Goal: Task Accomplishment & Management: Manage account settings

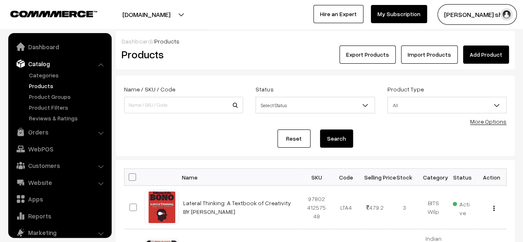
scroll to position [23, 0]
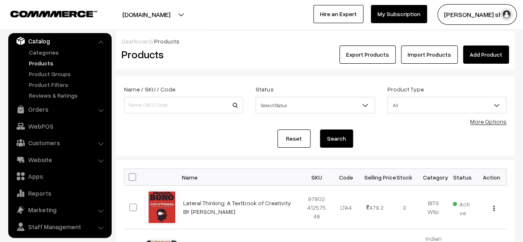
click at [165, 135] on div "Reset Search" at bounding box center [315, 138] width 382 height 18
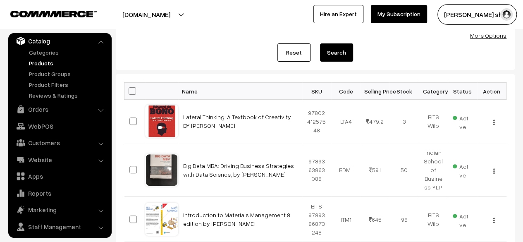
scroll to position [0, 0]
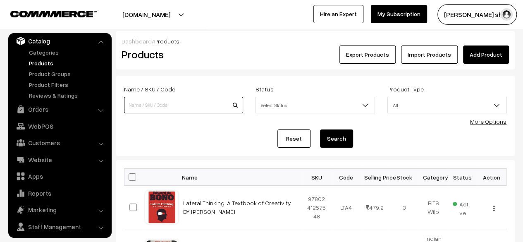
click at [183, 98] on input at bounding box center [183, 105] width 119 height 17
type input "Combo Financial Management 3rd edition by [PERSON_NAME] (Print book) and My Fin…"
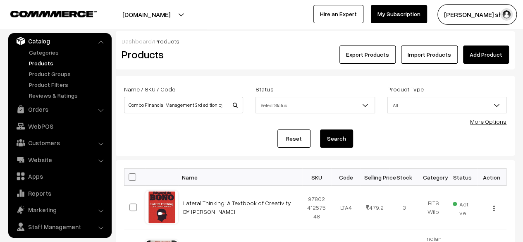
click at [351, 136] on button "Search" at bounding box center [336, 138] width 33 height 18
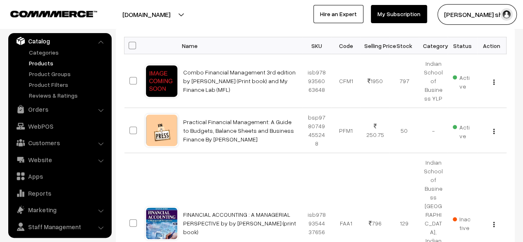
scroll to position [132, 0]
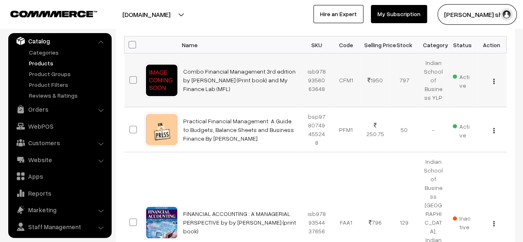
click at [497, 77] on div "View Edit Delete" at bounding box center [491, 80] width 19 height 9
click at [494, 80] on img "button" at bounding box center [493, 81] width 1 height 5
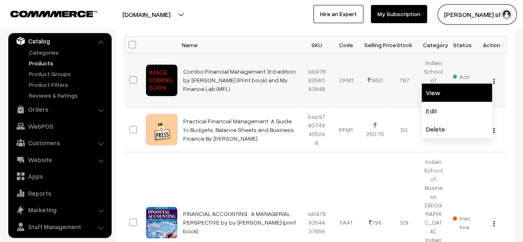
click at [454, 99] on link "View" at bounding box center [457, 93] width 70 height 18
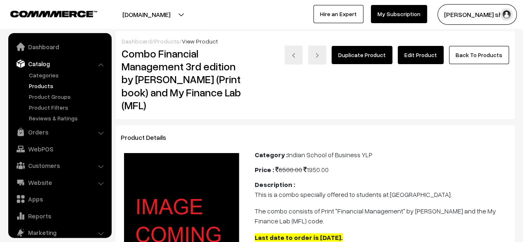
scroll to position [23, 0]
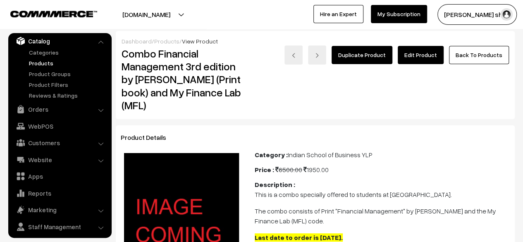
click at [380, 53] on link "Duplicate Product" at bounding box center [362, 55] width 61 height 18
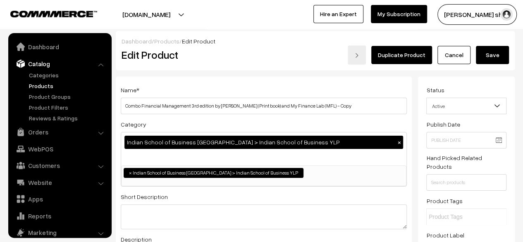
scroll to position [23, 0]
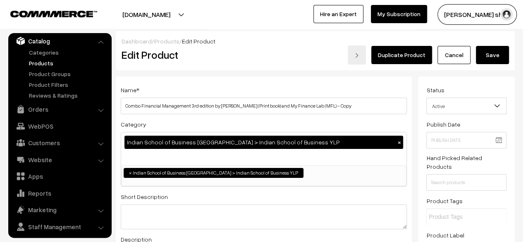
click at [190, 105] on div "Adjust Quantity Adjust Set 0" at bounding box center [153, 141] width 74 height 83
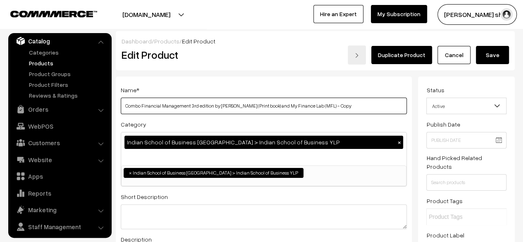
click at [275, 105] on input "Combo Financial Management 3rd edition by Jonathan Berk (Print book) and My Fin…" at bounding box center [264, 106] width 286 height 17
click at [282, 107] on input "Combo Financial Management 3rd edition by Jonathan Berk (Print book) and My Fin…" at bounding box center [264, 106] width 286 height 17
type input "Corporate Finance My Finance Lab (MFL)"
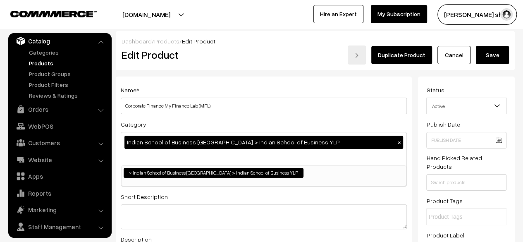
click at [349, 124] on div "Category Indian School of Business Hyderabad > Indian School of Business YLP × …" at bounding box center [264, 152] width 286 height 67
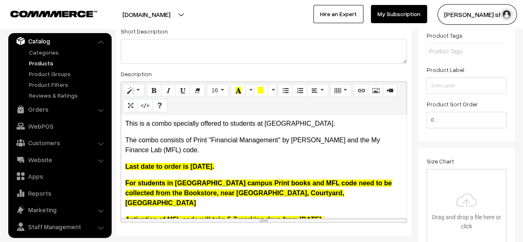
scroll to position [198, 0]
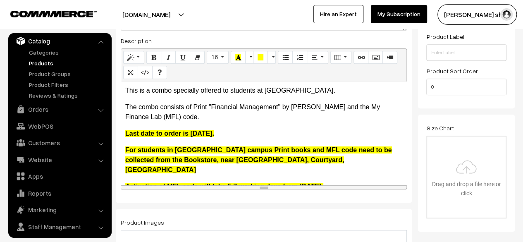
click at [322, 147] on b "For students in Hyderabad campus Print books and MFL code need to be collected …" at bounding box center [258, 159] width 267 height 27
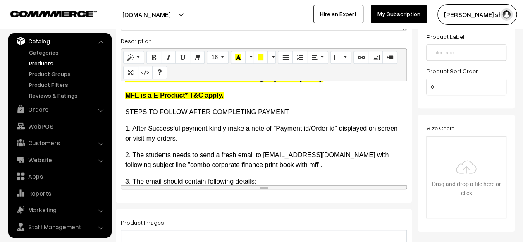
scroll to position [5, 0]
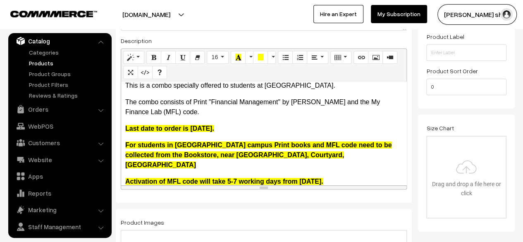
click at [214, 127] on b "Last date to order is 25th August 2025." at bounding box center [169, 128] width 89 height 7
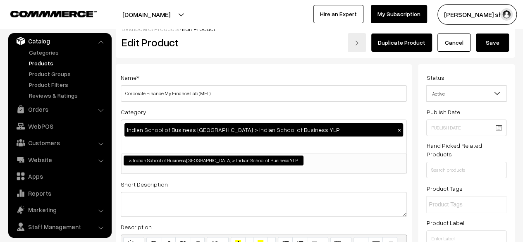
scroll to position [0, 0]
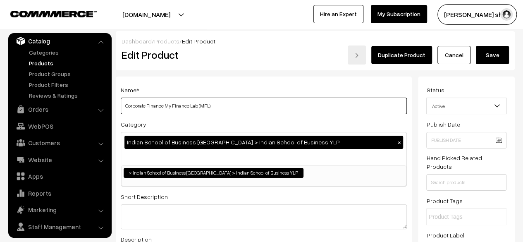
click at [148, 108] on input "Corporate Finance My Finance Lab (MFL)" at bounding box center [264, 106] width 286 height 17
click at [136, 108] on input "Corporate Finance My Finance Lab (MFL)" at bounding box center [264, 106] width 286 height 17
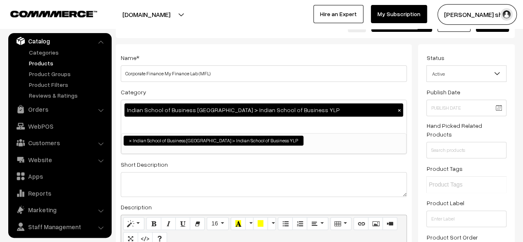
scroll to position [33, 0]
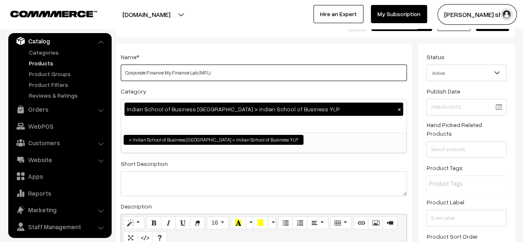
click at [217, 75] on input "Corporate Finance My Finance Lab (MFL)" at bounding box center [264, 73] width 286 height 17
click at [256, 47] on div "Name * Corporate Finance My Finance Lab (MFL) Category Indian School of Busines…" at bounding box center [264, 205] width 296 height 325
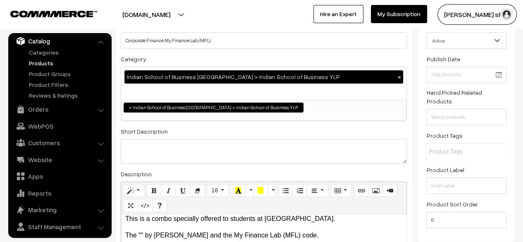
scroll to position [66, 0]
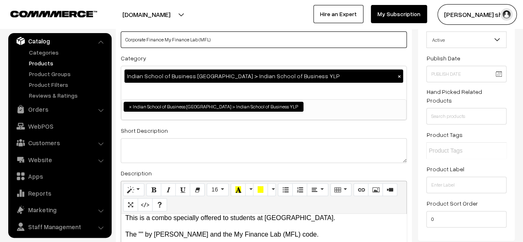
click at [166, 38] on input "Corporate Finance My Finance Lab (MFL)" at bounding box center [264, 39] width 286 height 17
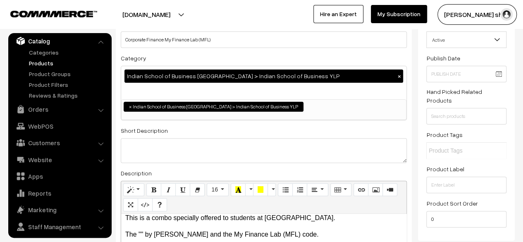
click at [289, 60] on div "Category Indian School of Business Hyderabad > Indian School of Business YLP × …" at bounding box center [264, 86] width 286 height 67
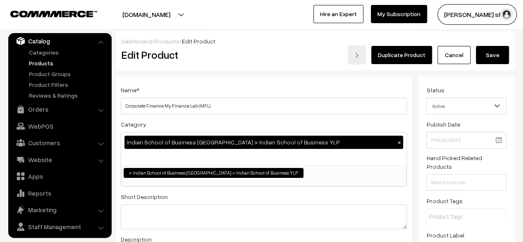
scroll to position [17, 0]
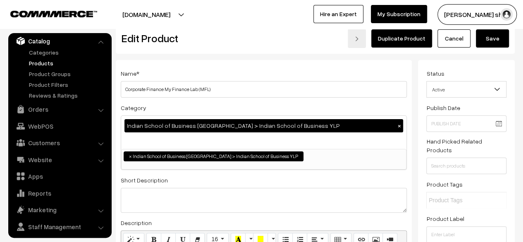
click at [275, 60] on div "Name * Corporate Finance My Finance Lab (MFL) Category Indian School of Busines…" at bounding box center [264, 222] width 296 height 325
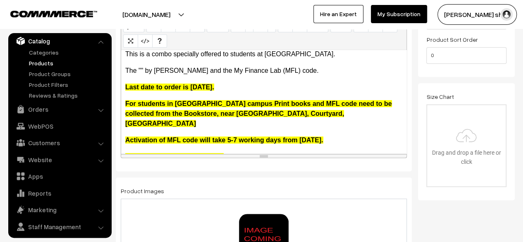
scroll to position [248, 0]
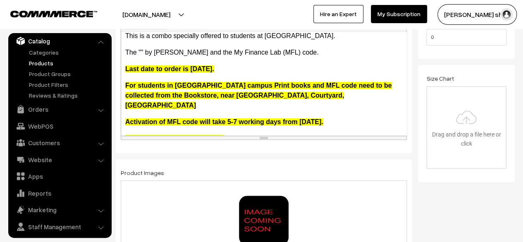
click at [298, 98] on b "For students in [GEOGRAPHIC_DATA] campus Print books and MFL code need to be co…" at bounding box center [258, 95] width 267 height 27
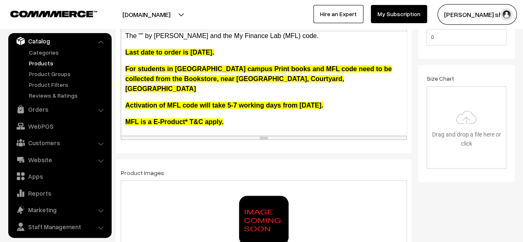
scroll to position [5, 0]
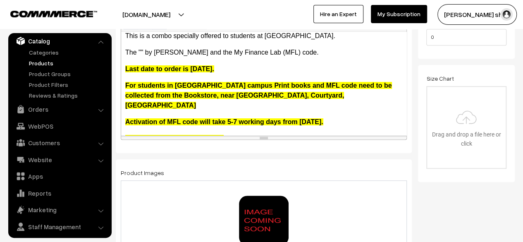
click at [197, 71] on b "Last date to order is 25th August 2025." at bounding box center [169, 68] width 89 height 7
click at [261, 64] on p "Last date to order is 20th August 2025." at bounding box center [263, 69] width 277 height 10
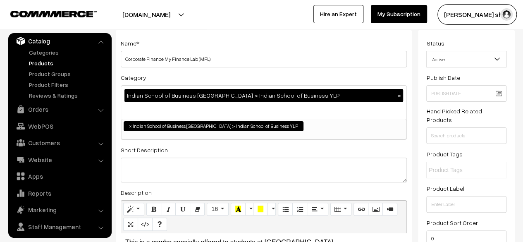
scroll to position [36, 0]
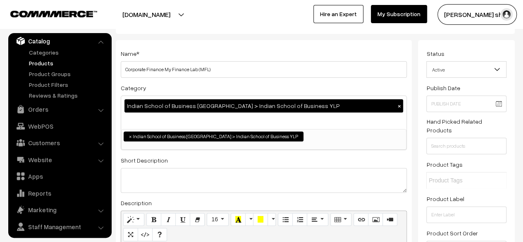
click at [260, 29] on div "booksonweb.in Go to Website Create New Store madhuresh sha… My Profile Refer & …" at bounding box center [261, 14] width 523 height 29
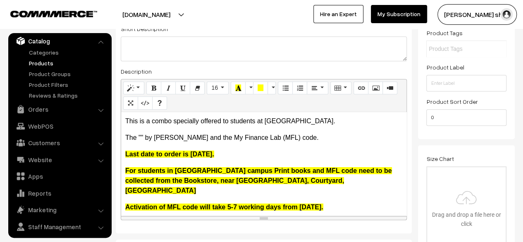
scroll to position [169, 0]
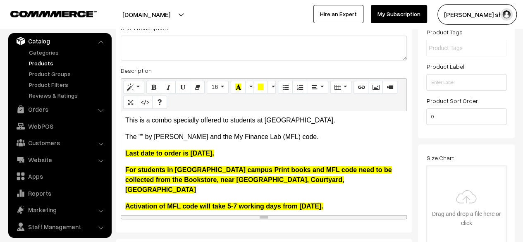
click at [142, 137] on p "The "" by Berk and the My Finance Lab (MFL) code." at bounding box center [263, 137] width 277 height 10
click at [214, 153] on b "Last date to order is 20th August 2025." at bounding box center [169, 153] width 89 height 7
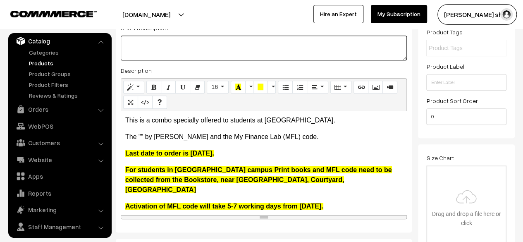
click at [227, 46] on textarea at bounding box center [264, 48] width 286 height 25
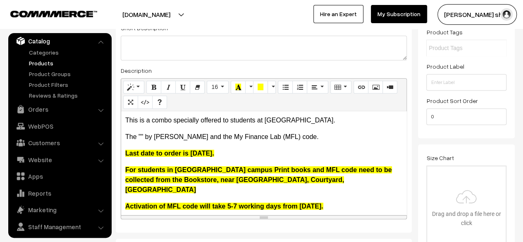
click at [247, 26] on div "booksonweb.in Go to Website Create New Store madhuresh sha… My Profile Refer & …" at bounding box center [261, 14] width 523 height 29
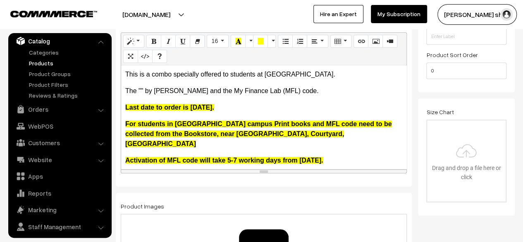
scroll to position [248, 0]
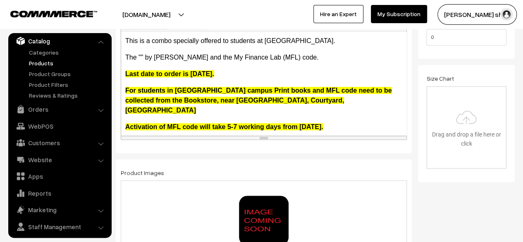
click at [222, 69] on p "Last date to order is 20th August 2025." at bounding box center [263, 74] width 277 height 10
click at [41, 63] on link "Products" at bounding box center [68, 63] width 82 height 9
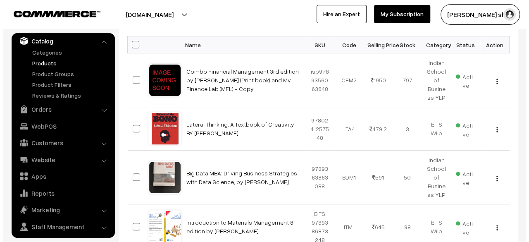
scroll to position [149, 0]
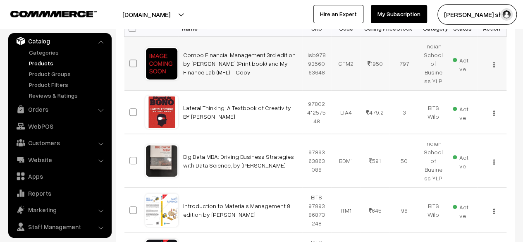
click at [493, 63] on img "button" at bounding box center [493, 64] width 1 height 5
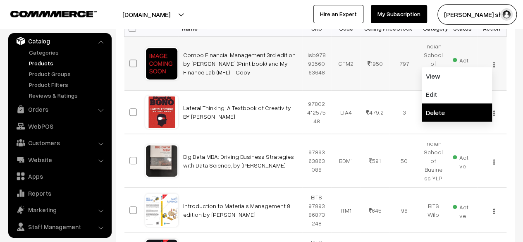
click at [461, 110] on link "Delete" at bounding box center [457, 112] width 70 height 18
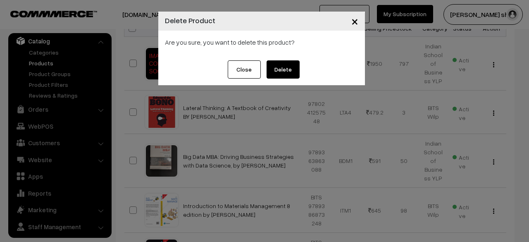
click at [294, 68] on button "Delete" at bounding box center [283, 69] width 33 height 18
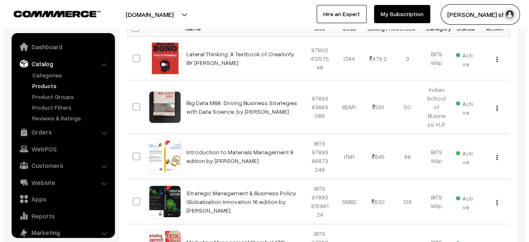
scroll to position [23, 0]
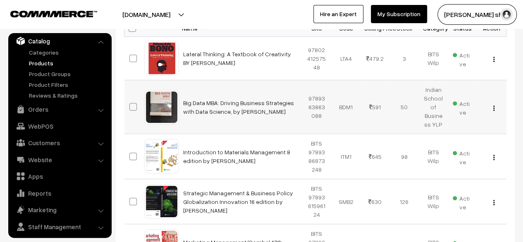
click at [471, 103] on span "Active" at bounding box center [462, 106] width 19 height 19
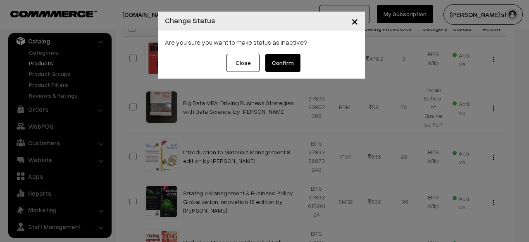
click at [269, 60] on button "Confirm" at bounding box center [282, 63] width 35 height 18
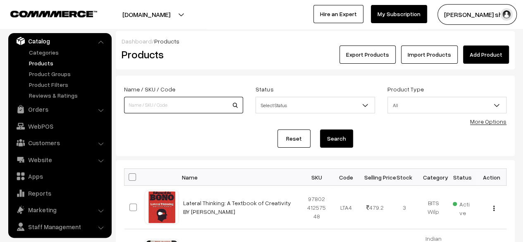
click at [166, 105] on input at bounding box center [183, 105] width 119 height 17
type input "Combo Financial Management 3rd edition by [PERSON_NAME] (Print book) and My Fin…"
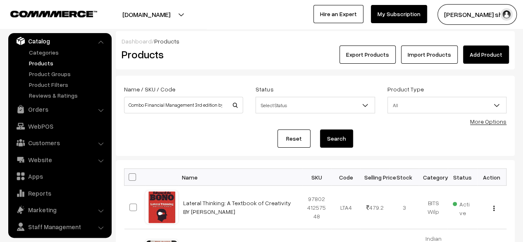
click at [328, 141] on button "Search" at bounding box center [336, 138] width 33 height 18
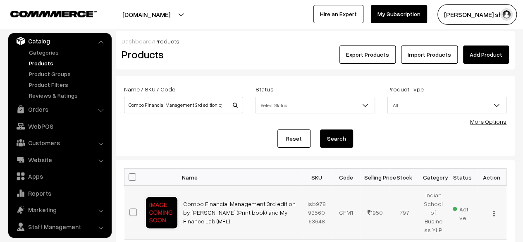
click at [492, 211] on div "View Edit Delete" at bounding box center [491, 212] width 19 height 9
click at [495, 213] on div "View Edit Delete" at bounding box center [491, 212] width 19 height 9
click at [492, 214] on div "View Edit Delete" at bounding box center [491, 212] width 19 height 9
click at [493, 214] on button "button" at bounding box center [494, 213] width 2 height 7
click at [449, 239] on link "Edit" at bounding box center [457, 243] width 70 height 18
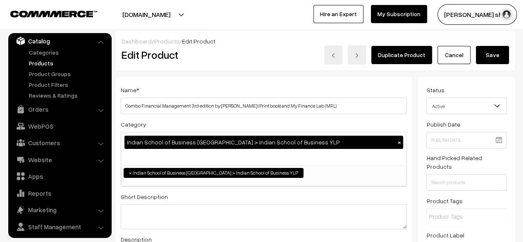
scroll to position [212, 0]
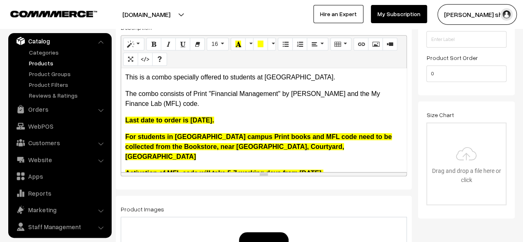
click at [196, 120] on b "Last date to order is 25th August 2025." at bounding box center [169, 120] width 89 height 7
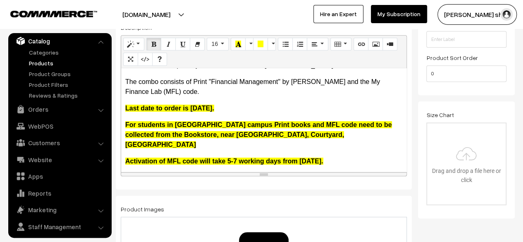
click at [323, 158] on b "Activation of MFL code will take 5-7 working days from August 25th 2025." at bounding box center [224, 161] width 198 height 7
click at [357, 156] on p "Activation of MFL code will take 5-7 working days from August 20th 2025." at bounding box center [263, 161] width 277 height 10
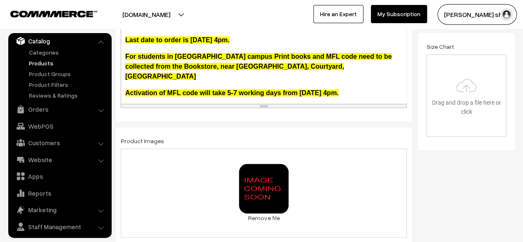
scroll to position [0, 6]
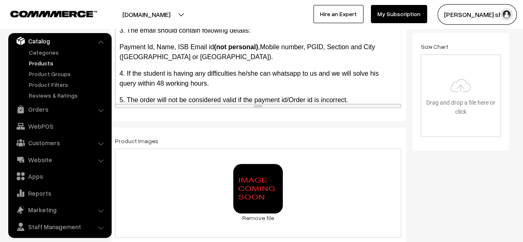
click at [290, 69] on p "4. If the student is having any difficulties he/she can whatsapp to us and we w…" at bounding box center [257, 79] width 277 height 20
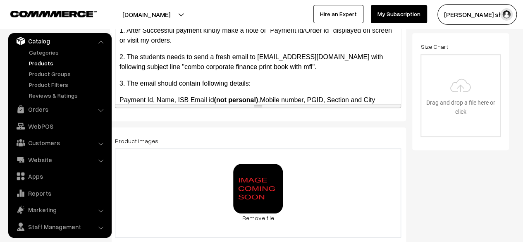
scroll to position [5, 0]
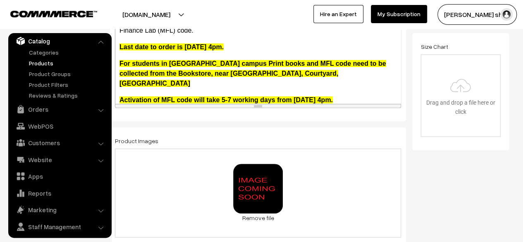
click at [290, 64] on b "For students in [GEOGRAPHIC_DATA] campus Print books and MFL code need to be co…" at bounding box center [252, 73] width 267 height 27
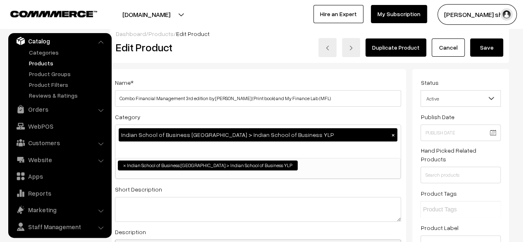
scroll to position [0, 0]
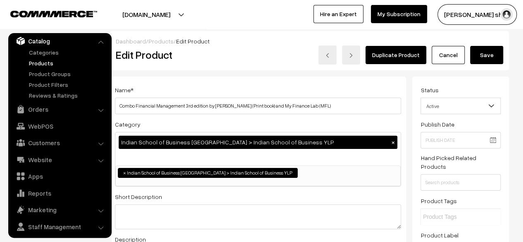
click at [497, 63] on button "Save" at bounding box center [486, 55] width 33 height 18
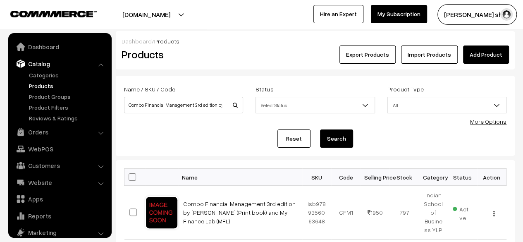
scroll to position [23, 0]
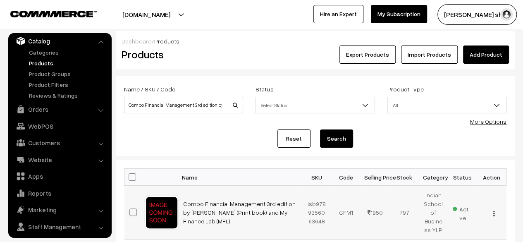
click at [497, 214] on div "View Edit Delete" at bounding box center [491, 212] width 19 height 9
click at [493, 214] on img "button" at bounding box center [493, 213] width 1 height 5
click at [455, 235] on link "Edit" at bounding box center [457, 243] width 70 height 18
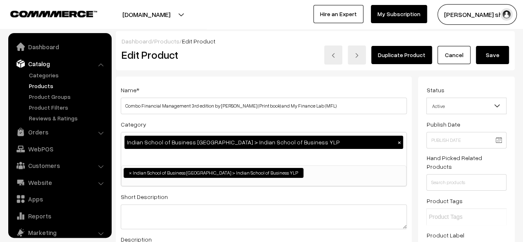
scroll to position [23, 0]
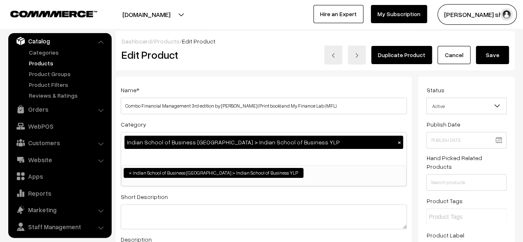
click at [303, 78] on div "Name * Combo Financial Management 3rd edition by Jonathan Berk (Print book) and…" at bounding box center [264, 238] width 296 height 325
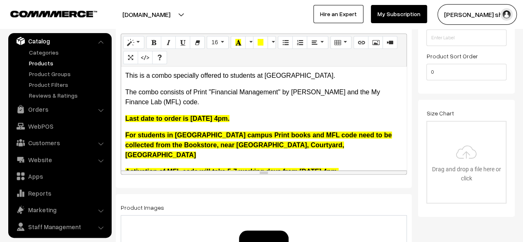
scroll to position [215, 0]
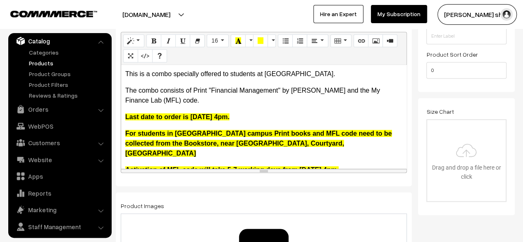
click at [277, 154] on div "This is a combo specially offered to students at Indian School of Business. The…" at bounding box center [263, 116] width 285 height 103
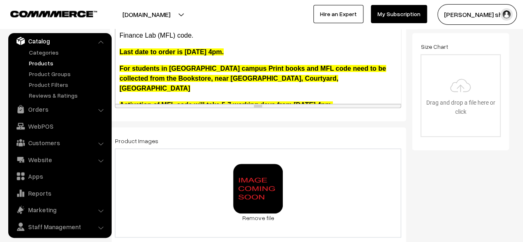
scroll to position [0, 0]
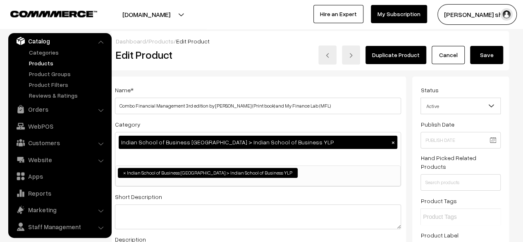
click at [490, 57] on button "Save" at bounding box center [486, 55] width 33 height 18
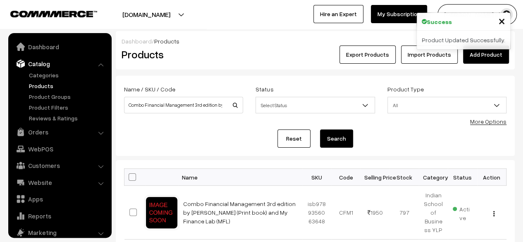
scroll to position [23, 0]
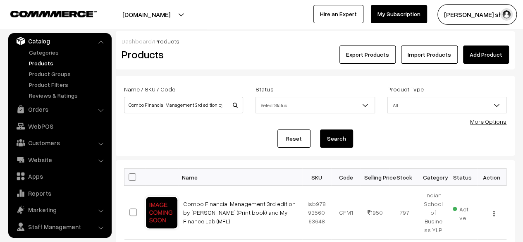
click at [401, 77] on form "Name / SKU / Code Combo Financial Management 3rd edition by [PERSON_NAME] (Prin…" at bounding box center [315, 116] width 399 height 80
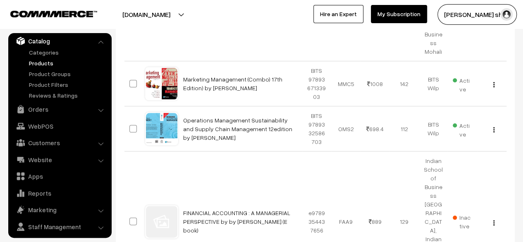
scroll to position [0, 0]
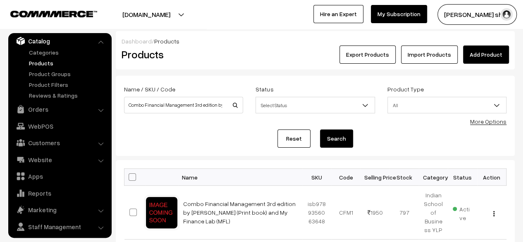
click at [51, 62] on link "Products" at bounding box center [68, 63] width 82 height 9
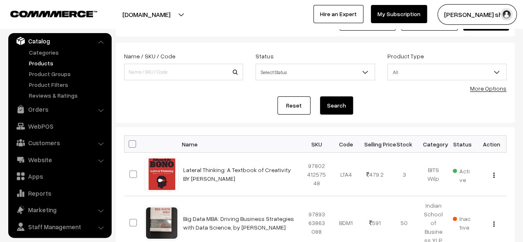
scroll to position [50, 0]
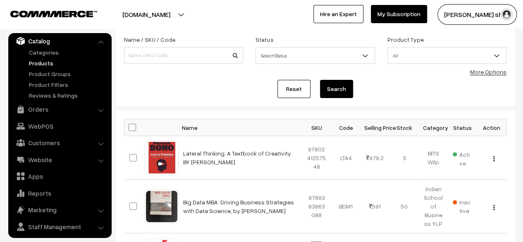
click at [51, 62] on link "Products" at bounding box center [68, 63] width 82 height 9
